Goal: Task Accomplishment & Management: Use online tool/utility

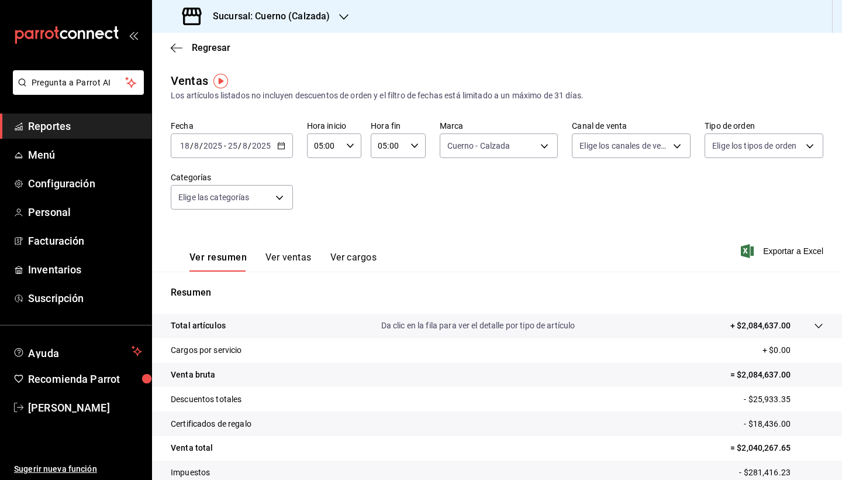
click at [66, 129] on span "Reportes" at bounding box center [85, 126] width 114 height 16
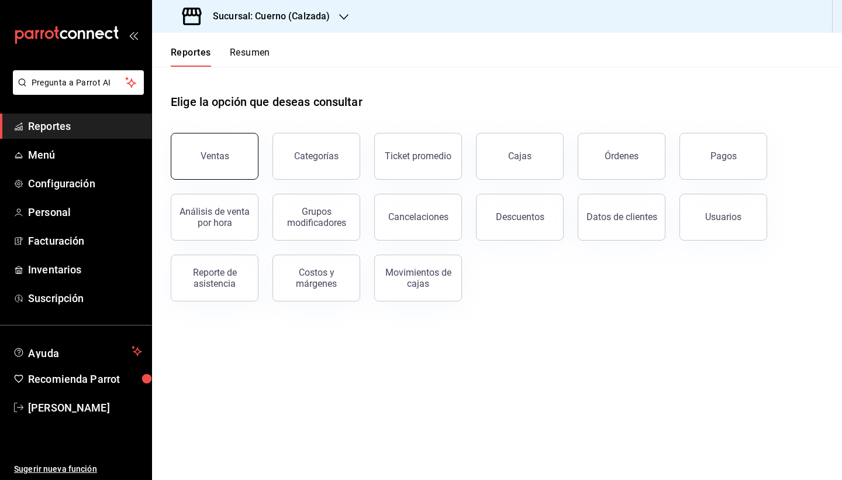
click at [208, 153] on div "Ventas" at bounding box center [215, 155] width 29 height 11
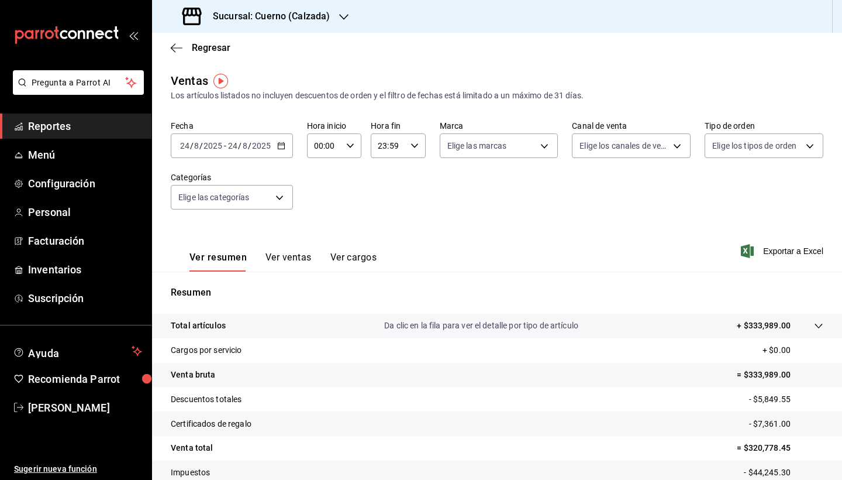
click at [279, 144] on icon "button" at bounding box center [281, 146] width 8 height 8
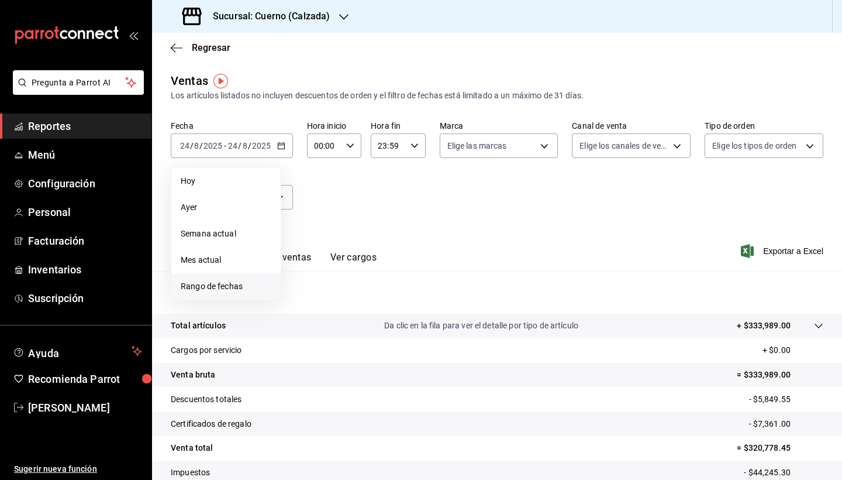
click at [221, 284] on span "Rango de fechas" at bounding box center [226, 286] width 91 height 12
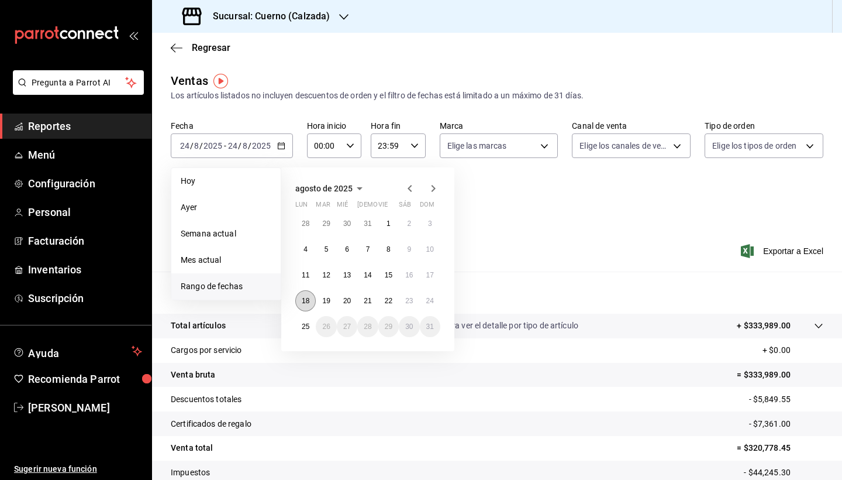
click at [306, 307] on button "18" at bounding box center [305, 300] width 20 height 21
click at [307, 328] on abbr "25" at bounding box center [306, 326] width 8 height 8
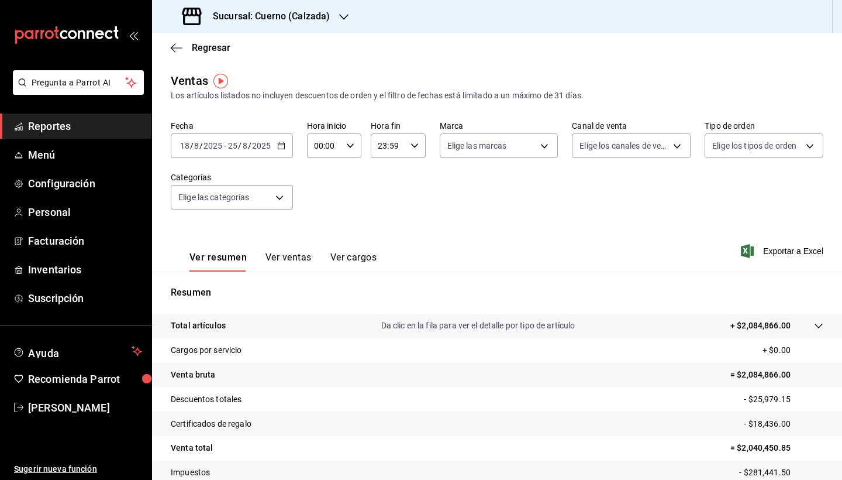
click at [359, 153] on div "00:00 Hora inicio" at bounding box center [334, 145] width 54 height 25
click at [316, 222] on span "05" at bounding box center [319, 223] width 9 height 9
type input "05:00"
click at [410, 153] on div at bounding box center [421, 240] width 842 height 480
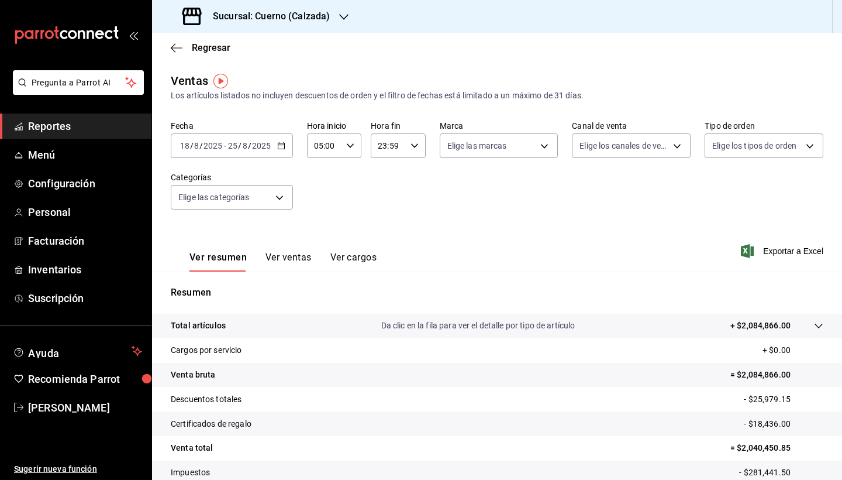
click at [416, 151] on div "23:59 Hora fin" at bounding box center [398, 145] width 54 height 25
click at [388, 177] on span "00" at bounding box center [384, 175] width 9 height 9
click at [415, 172] on span "00" at bounding box center [411, 175] width 9 height 9
click at [383, 188] on span "05" at bounding box center [384, 182] width 9 height 9
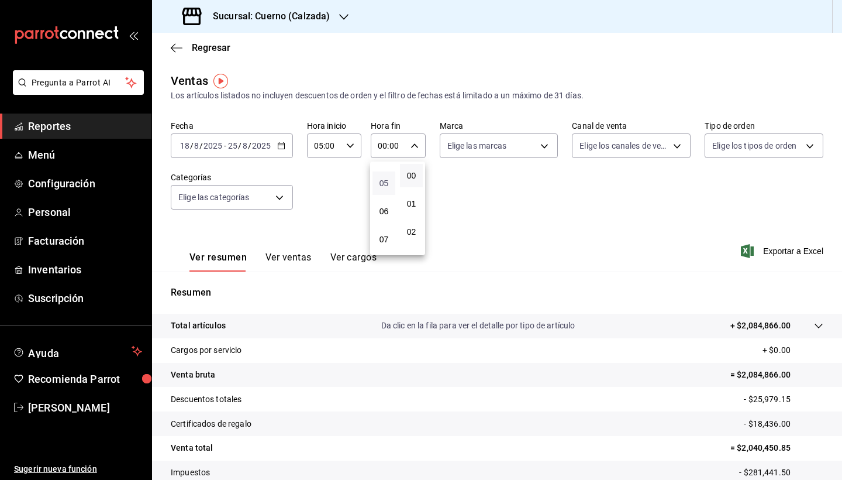
type input "05:00"
click at [497, 199] on div at bounding box center [421, 240] width 842 height 480
click at [497, 199] on div "Fecha [DATE] [DATE] - [DATE] [DATE] Hora inicio 05:00 Hora inicio Hora fin 05:0…" at bounding box center [497, 171] width 653 height 103
click at [763, 246] on span "Exportar a Excel" at bounding box center [783, 251] width 80 height 14
click at [774, 54] on div "Regresar" at bounding box center [497, 48] width 690 height 30
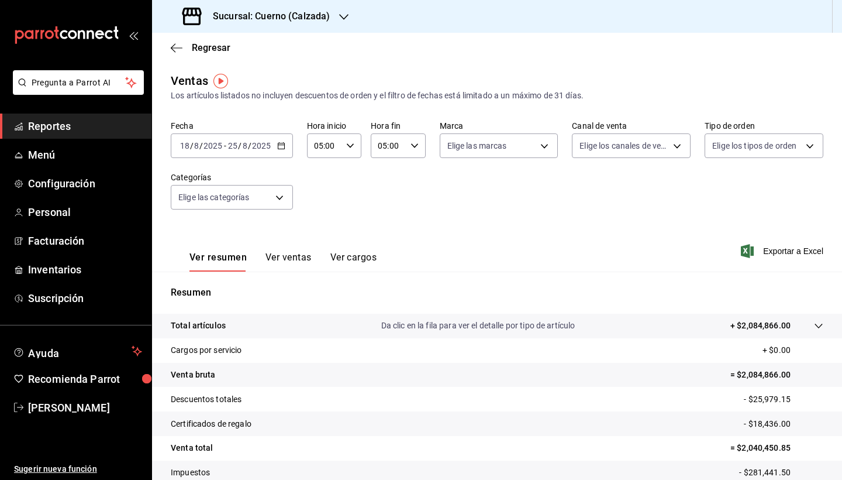
click at [370, 199] on div "Fecha [DATE] [DATE] - [DATE] [DATE] Hora inicio 05:00 Hora inicio Hora fin 05:0…" at bounding box center [497, 171] width 653 height 103
